Goal: Information Seeking & Learning: Find specific fact

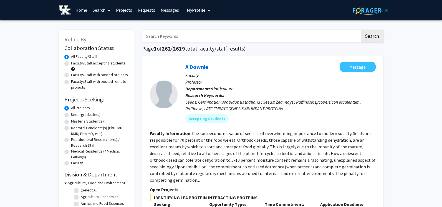
click at [95, 8] on link "Search" at bounding box center [101, 9] width 23 height 19
click at [100, 35] on span "Students" at bounding box center [107, 36] width 34 height 11
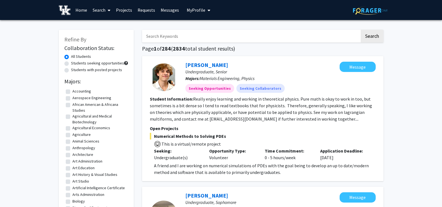
click at [170, 38] on input "Search Keywords" at bounding box center [251, 36] width 218 height 13
click at [360, 30] on button "Search" at bounding box center [371, 36] width 23 height 13
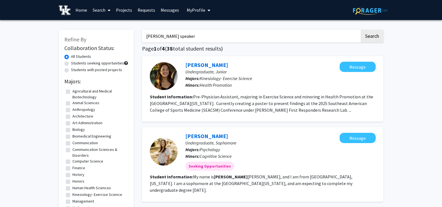
drag, startPoint x: 178, startPoint y: 39, endPoint x: 136, endPoint y: 44, distance: 41.9
type input "m"
click at [360, 30] on button "Search" at bounding box center [371, 36] width 23 height 13
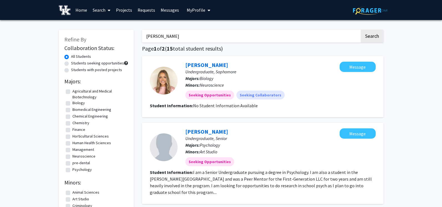
click at [158, 36] on input "[PERSON_NAME]" at bounding box center [251, 36] width 218 height 13
type input "[PERSON_NAME]"
click at [360, 30] on button "Search" at bounding box center [371, 36] width 23 height 13
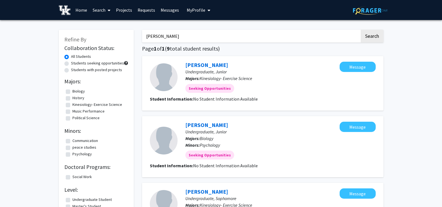
click at [97, 9] on link "Search" at bounding box center [101, 9] width 23 height 19
click at [101, 25] on span "Faculty/Staff" at bounding box center [110, 25] width 41 height 11
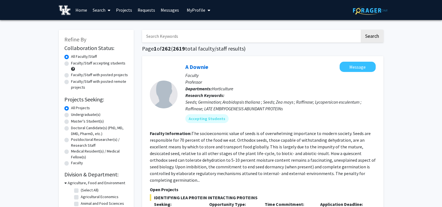
click at [201, 37] on input "Search Keywords" at bounding box center [251, 36] width 218 height 13
type input "[PERSON_NAME]"
click at [360, 30] on button "Search" at bounding box center [371, 36] width 23 height 13
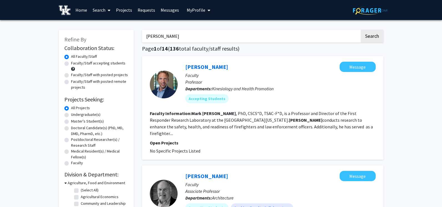
drag, startPoint x: 176, startPoint y: 34, endPoint x: 129, endPoint y: 36, distance: 46.9
click at [360, 30] on button "Search" at bounding box center [371, 36] width 23 height 13
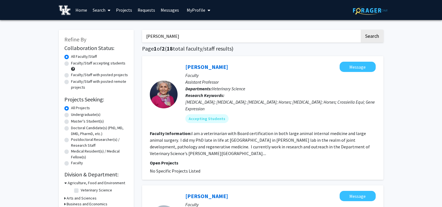
click at [159, 37] on input "[PERSON_NAME]" at bounding box center [251, 36] width 218 height 13
click at [360, 30] on button "Search" at bounding box center [371, 36] width 23 height 13
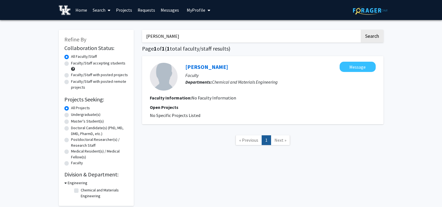
drag, startPoint x: 155, startPoint y: 37, endPoint x: 119, endPoint y: 40, distance: 36.0
click at [120, 40] on div "Refine By Collaboration Status: Collaboration Status All Faculty/Staff Collabor…" at bounding box center [221, 114] width 333 height 181
type input "[PERSON_NAME]"
click at [360, 30] on button "Search" at bounding box center [371, 36] width 23 height 13
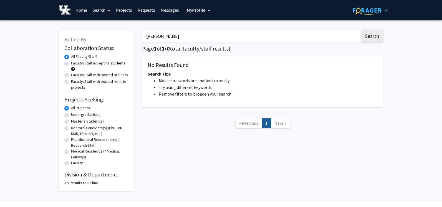
drag, startPoint x: 178, startPoint y: 39, endPoint x: 111, endPoint y: 42, distance: 66.6
click at [112, 42] on div "Refine By Collaboration Status: Collaboration Status All Faculty/Staff Collabor…" at bounding box center [221, 107] width 333 height 167
